Goal: Information Seeking & Learning: Check status

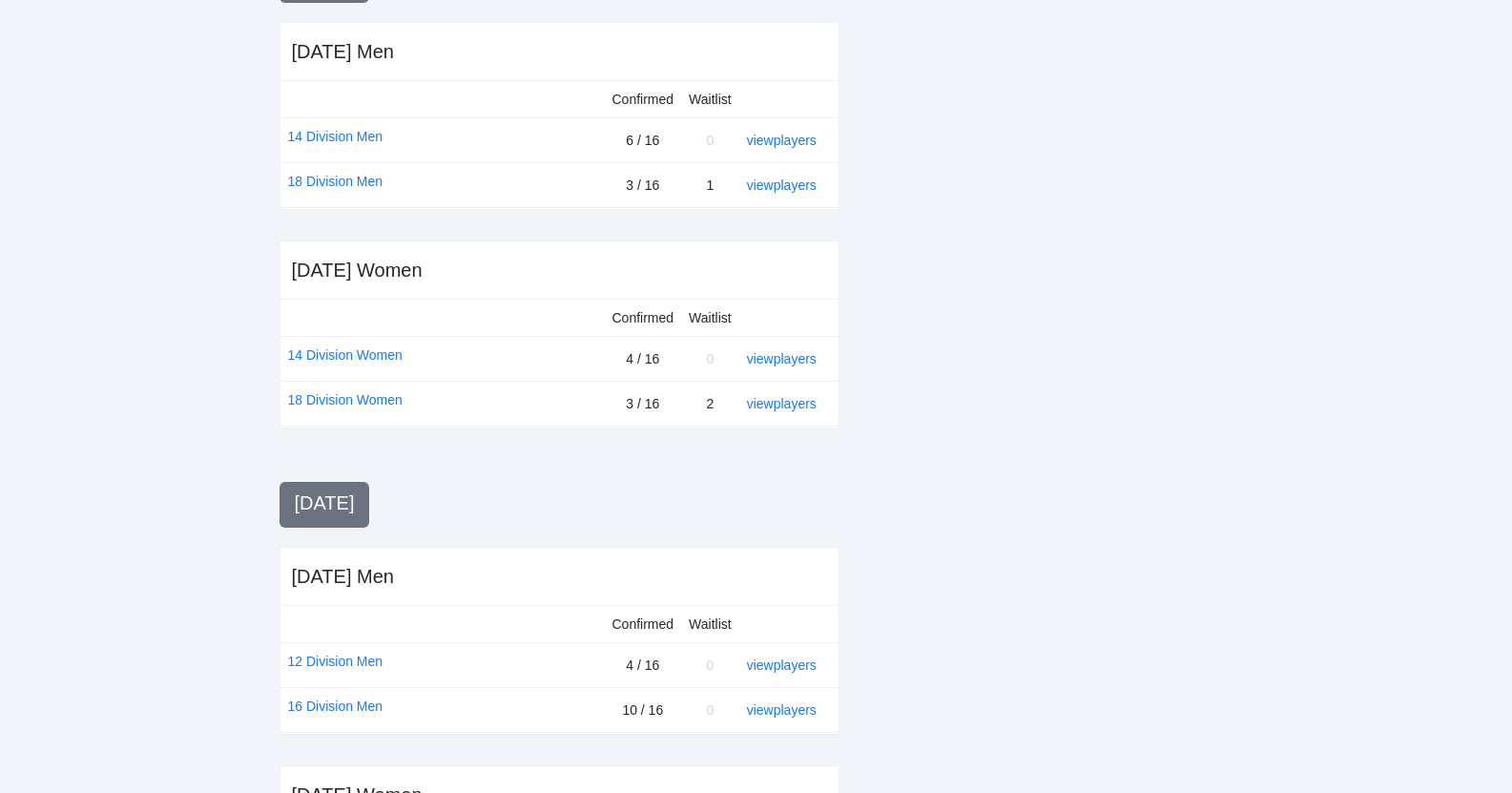
scroll to position [478, 0]
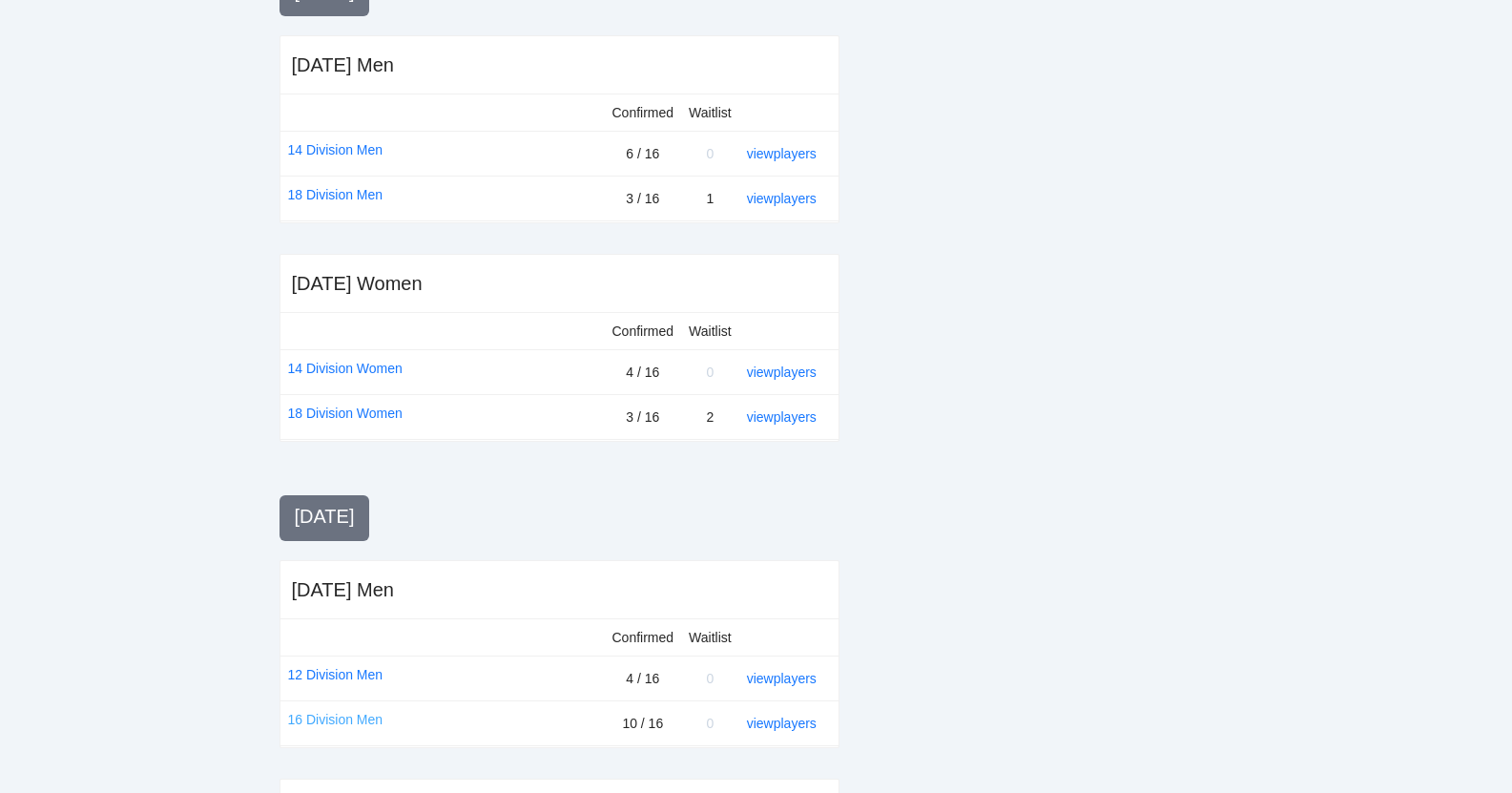
click at [346, 717] on link "16 Division Men" at bounding box center [335, 719] width 96 height 21
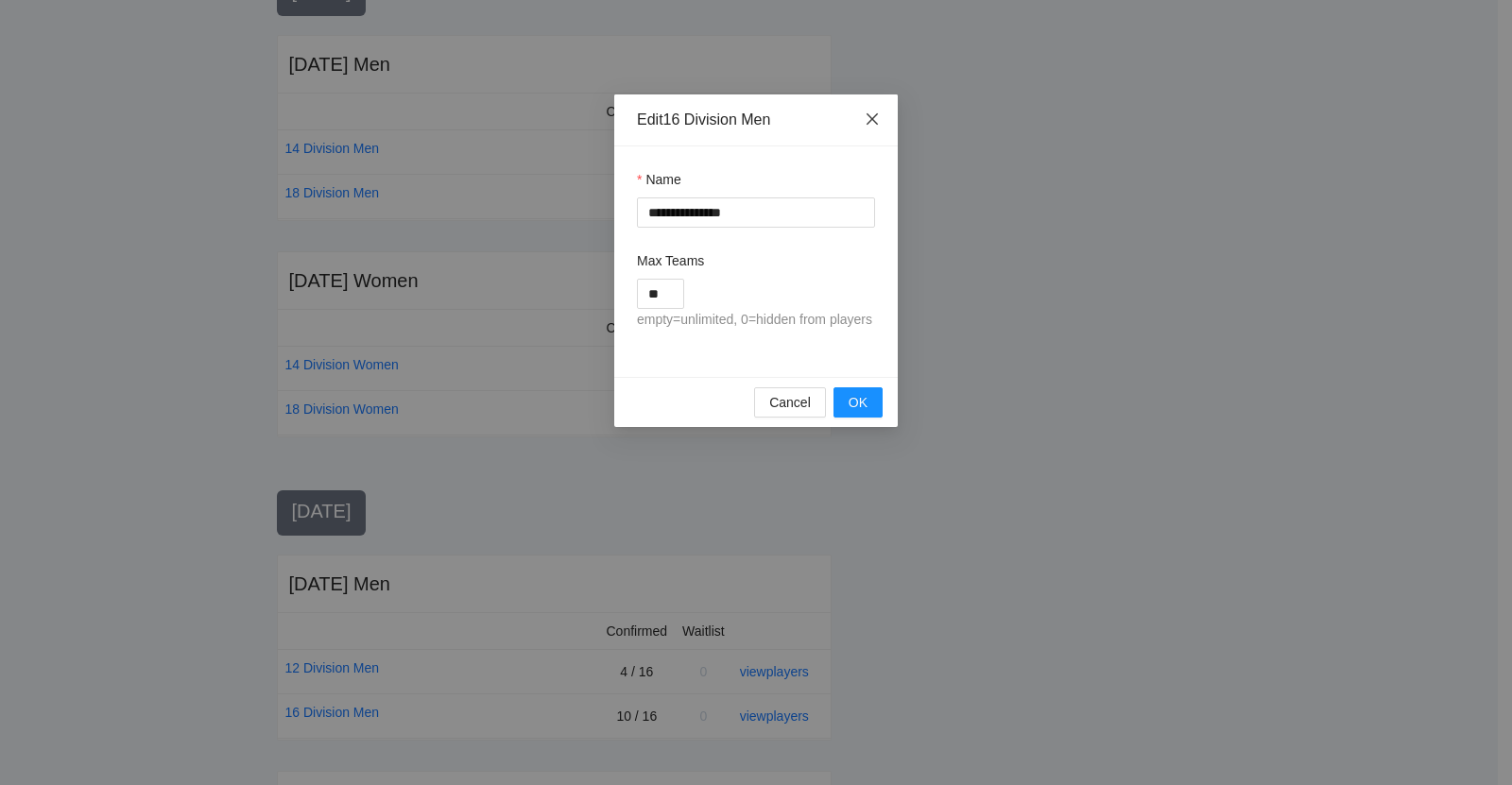
click at [869, 116] on icon "close" at bounding box center [872, 119] width 12 height 12
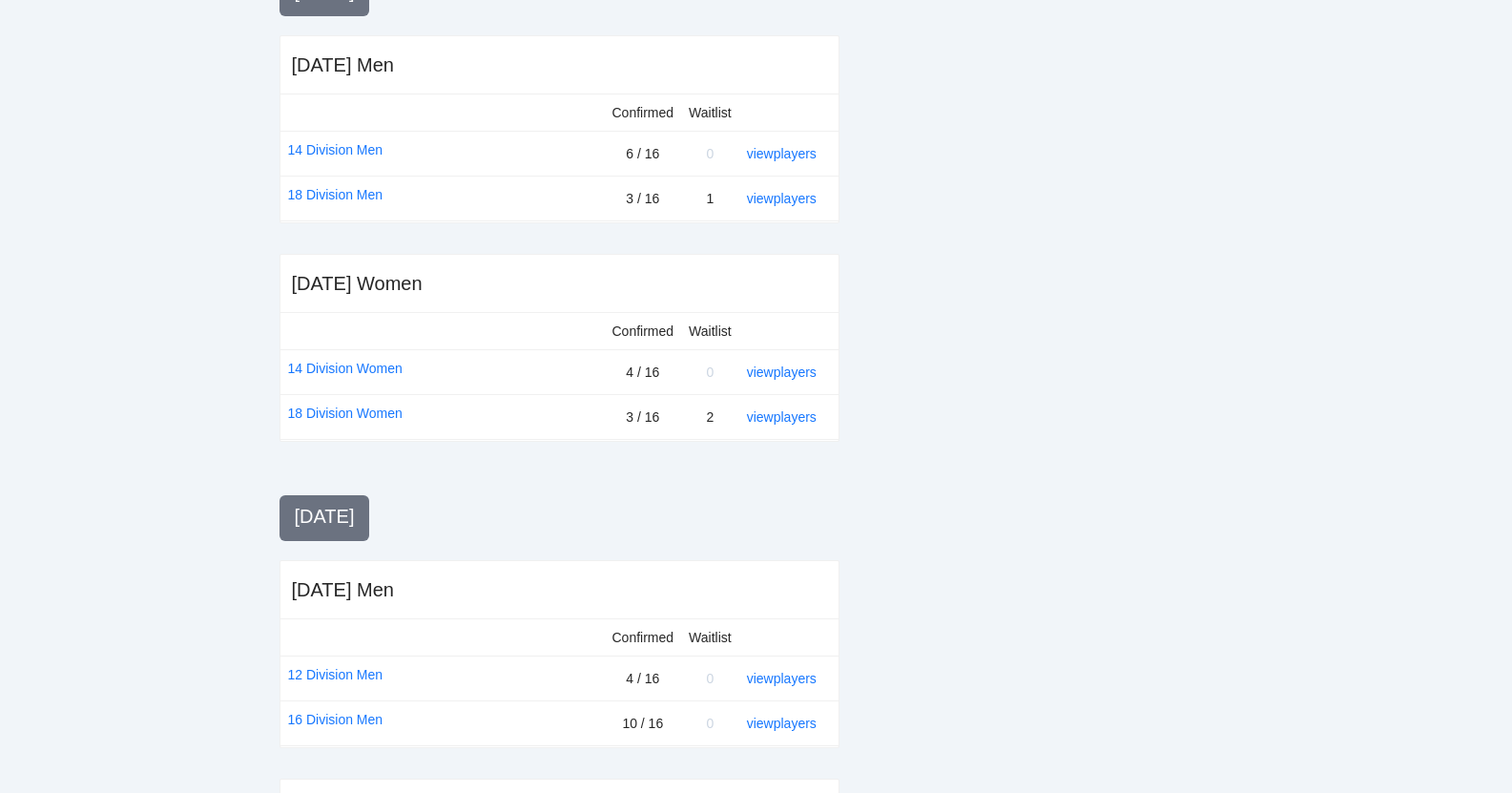
click at [796, 714] on div "view players" at bounding box center [784, 723] width 76 height 21
click at [787, 719] on link "view players" at bounding box center [781, 722] width 70 height 15
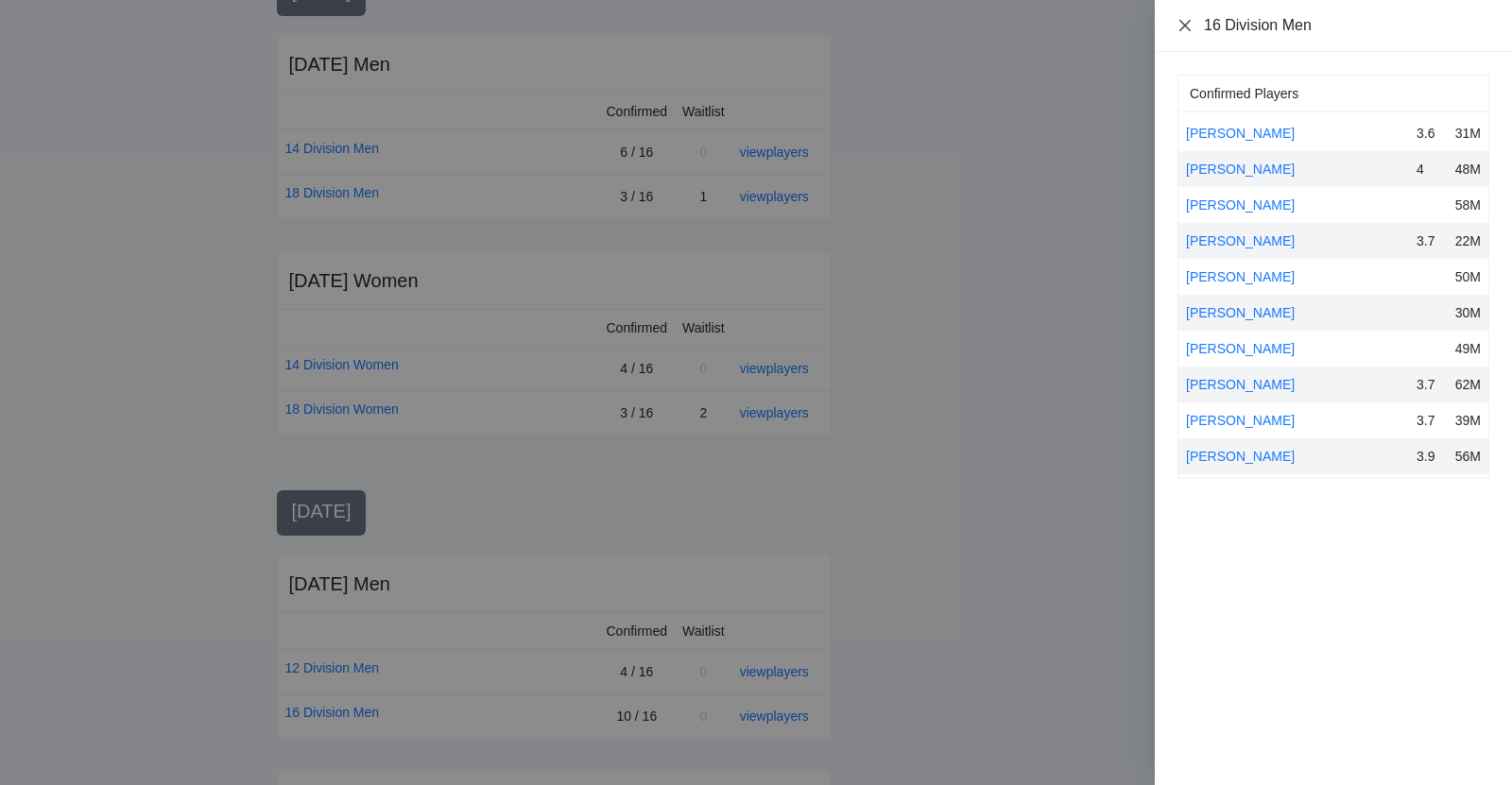
click at [1183, 21] on icon "close" at bounding box center [1184, 24] width 15 height 15
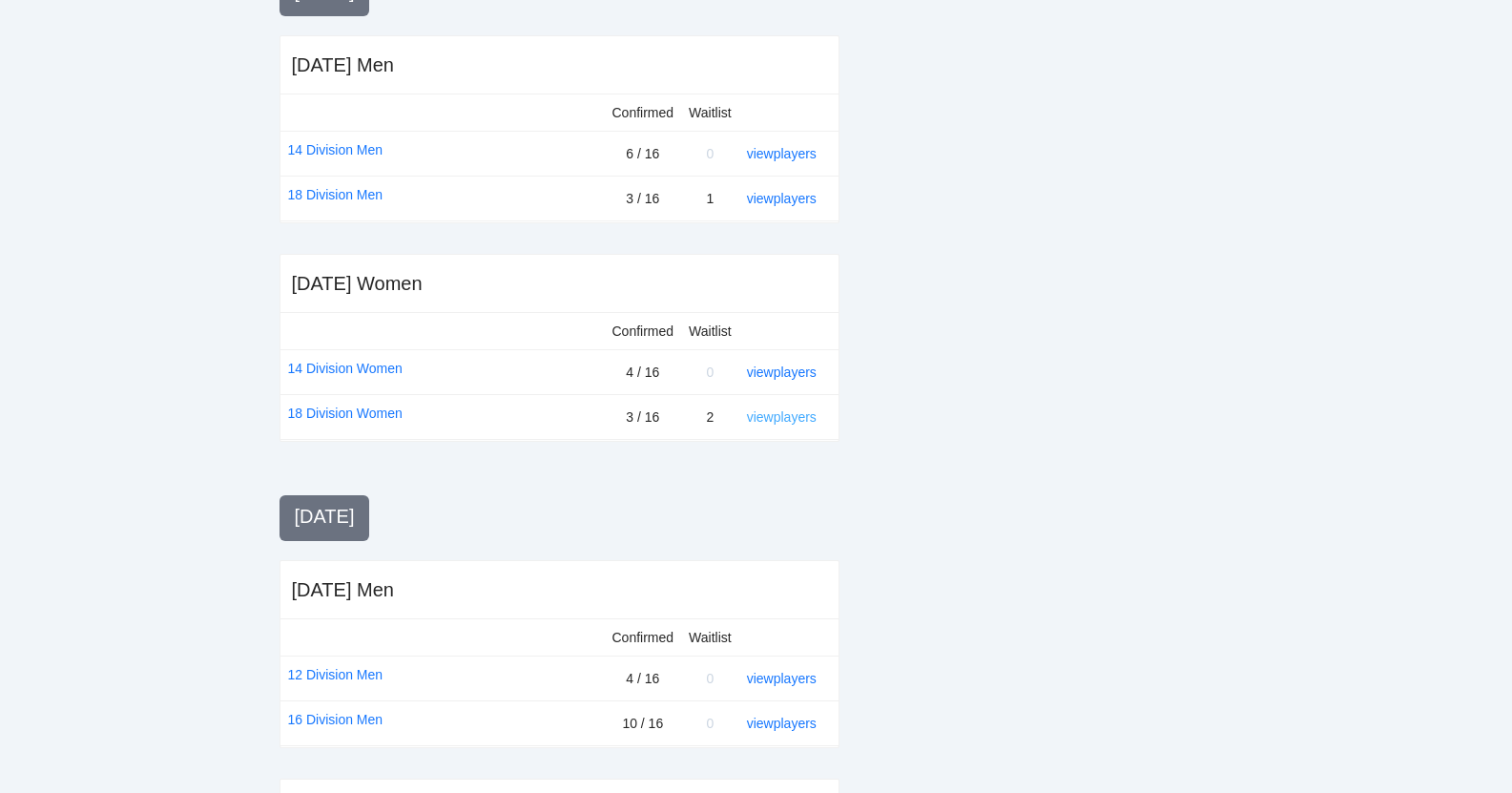
click at [781, 415] on link "view players" at bounding box center [781, 416] width 70 height 15
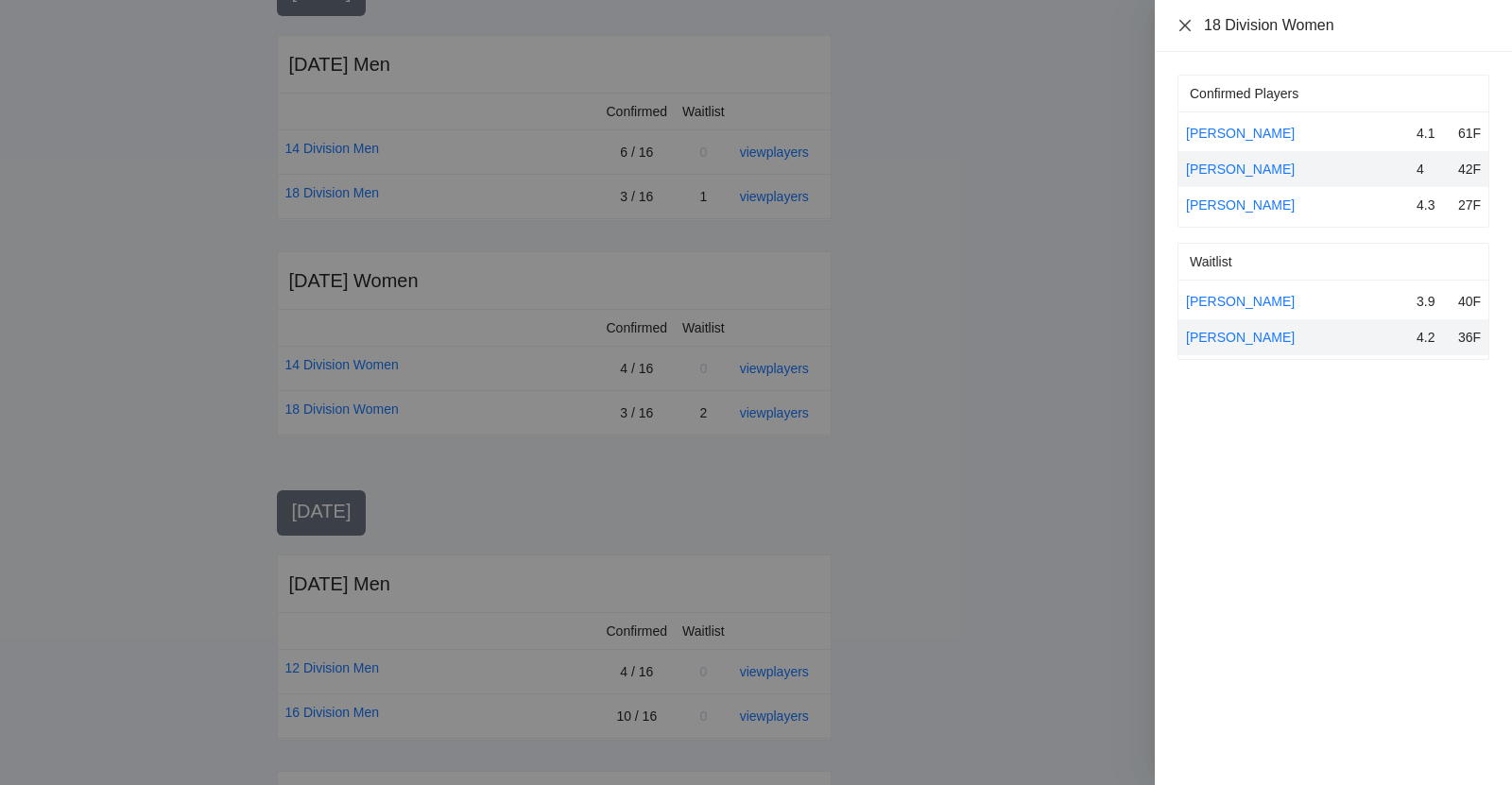
click at [1185, 21] on icon "close" at bounding box center [1184, 24] width 15 height 15
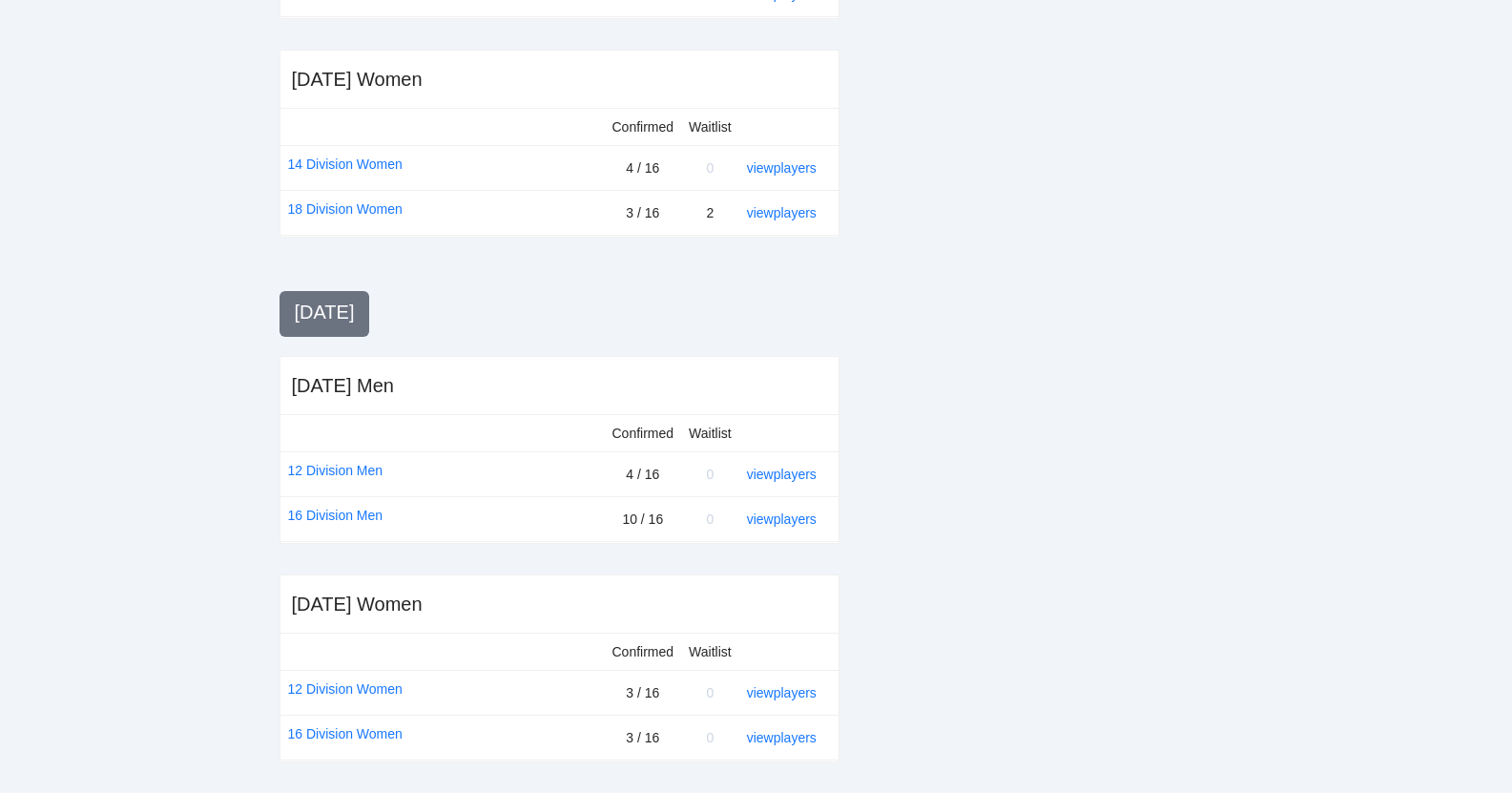
scroll to position [0, 0]
